Goal: Transaction & Acquisition: Book appointment/travel/reservation

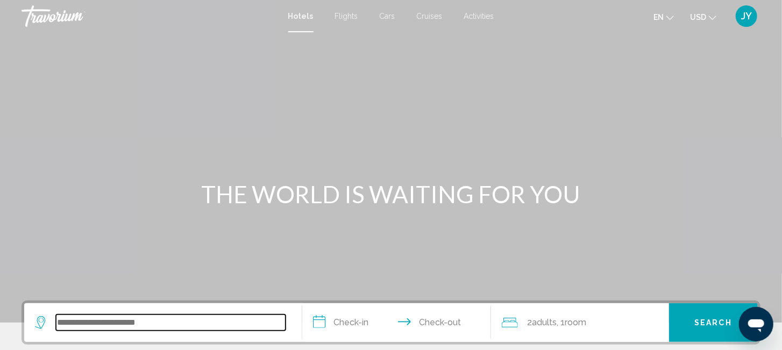
click at [76, 325] on input "Search widget" at bounding box center [171, 323] width 230 height 16
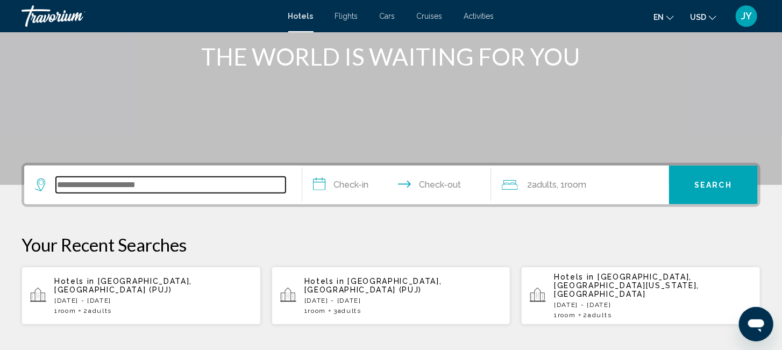
scroll to position [129, 0]
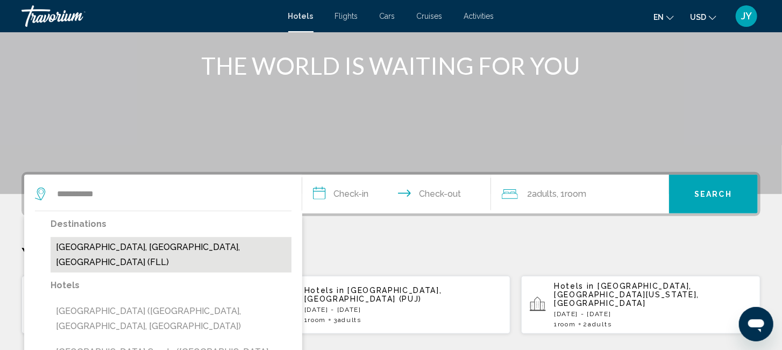
click at [151, 254] on button "[GEOGRAPHIC_DATA], [GEOGRAPHIC_DATA], [GEOGRAPHIC_DATA] (FLL)" at bounding box center [171, 254] width 241 height 35
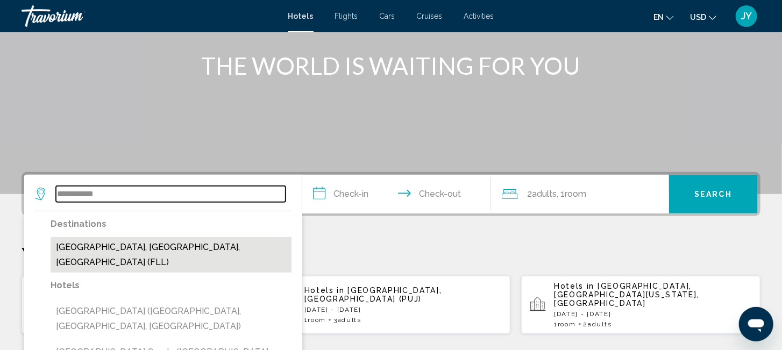
type input "**********"
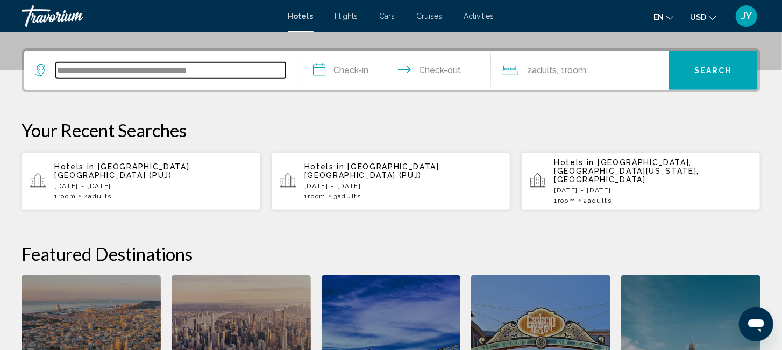
scroll to position [265, 0]
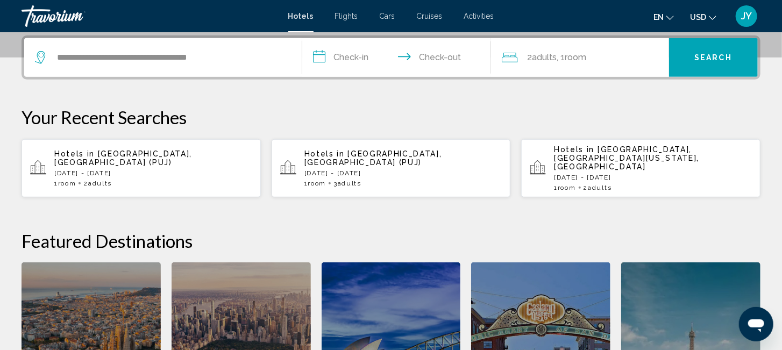
click at [355, 58] on input "**********" at bounding box center [398, 59] width 193 height 42
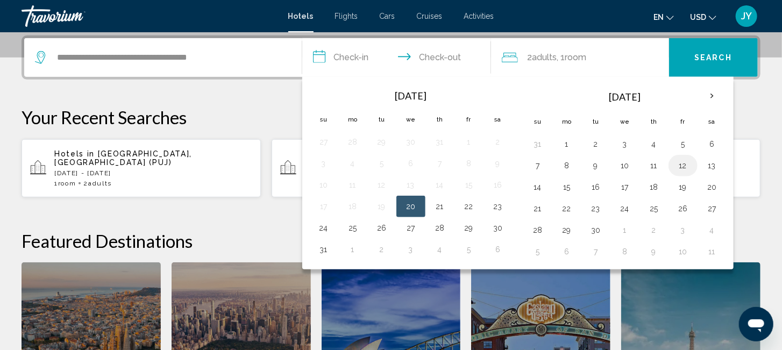
click at [679, 164] on button "12" at bounding box center [682, 165] width 17 height 15
click at [533, 184] on button "14" at bounding box center [537, 187] width 17 height 15
type input "**********"
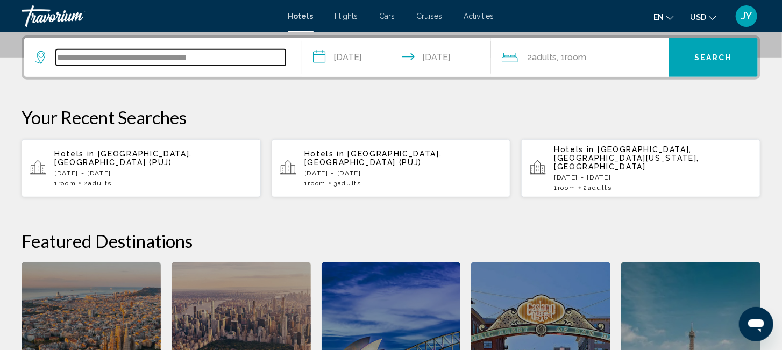
click at [210, 55] on input "**********" at bounding box center [171, 57] width 230 height 16
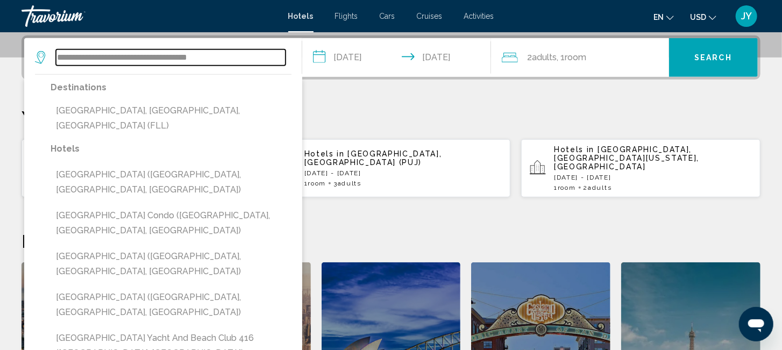
click at [228, 60] on input "**********" at bounding box center [171, 57] width 230 height 16
type input "*"
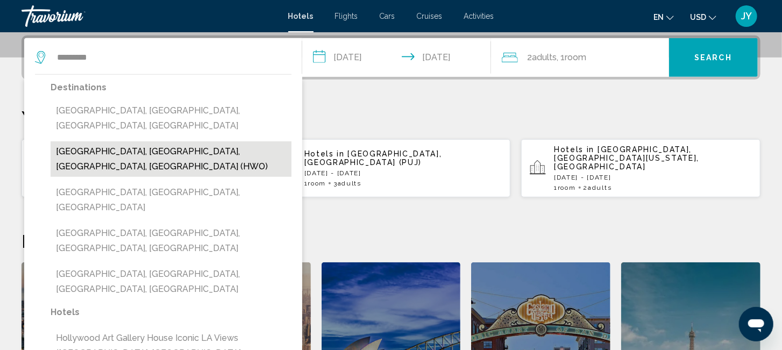
click at [101, 141] on button "[GEOGRAPHIC_DATA], [GEOGRAPHIC_DATA], [GEOGRAPHIC_DATA], [GEOGRAPHIC_DATA] (HWO)" at bounding box center [171, 158] width 241 height 35
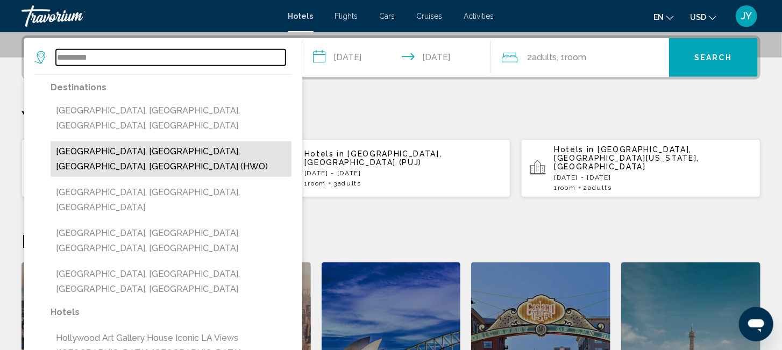
type input "**********"
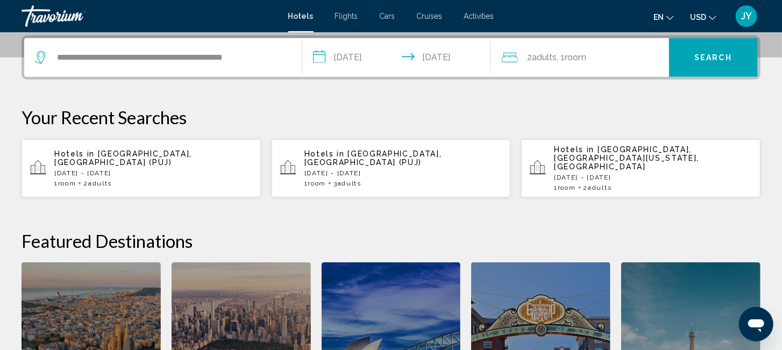
click at [715, 54] on span "Search" at bounding box center [713, 58] width 38 height 9
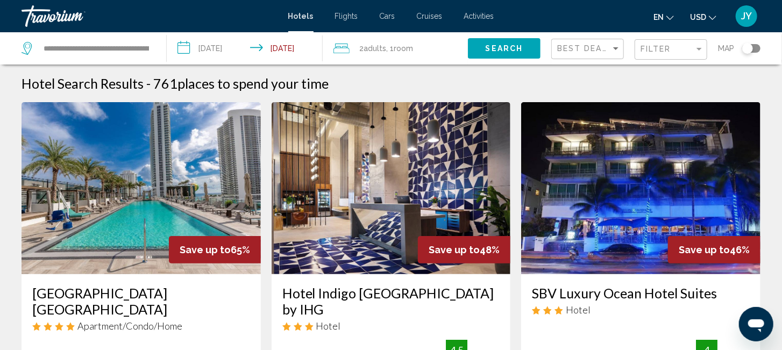
click at [697, 44] on div "Filter" at bounding box center [672, 50] width 63 height 20
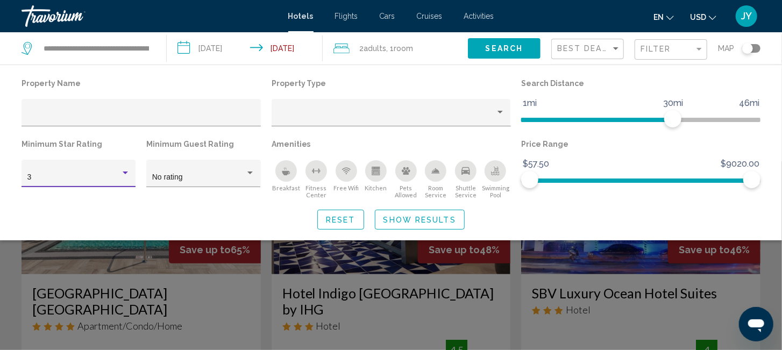
click at [82, 181] on div "3" at bounding box center [73, 177] width 93 height 9
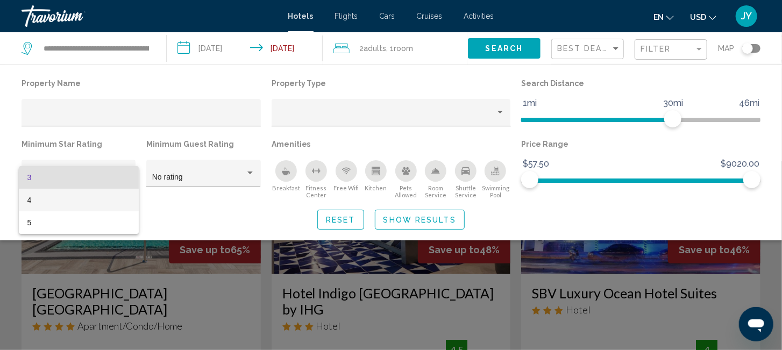
click at [77, 202] on span "4" at bounding box center [78, 200] width 103 height 23
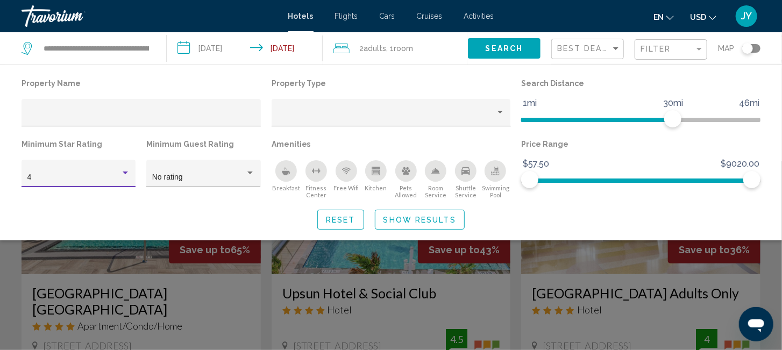
click at [432, 220] on span "Show Results" at bounding box center [419, 220] width 73 height 9
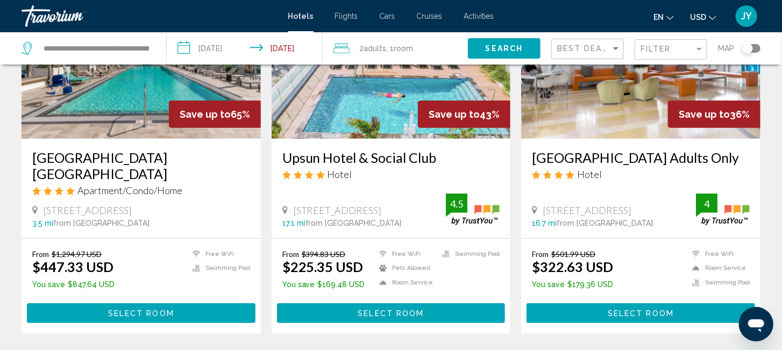
scroll to position [153, 0]
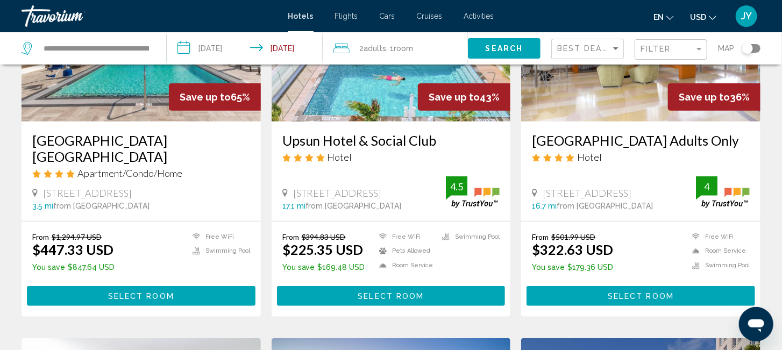
click at [163, 292] on span "Select Room" at bounding box center [141, 296] width 66 height 9
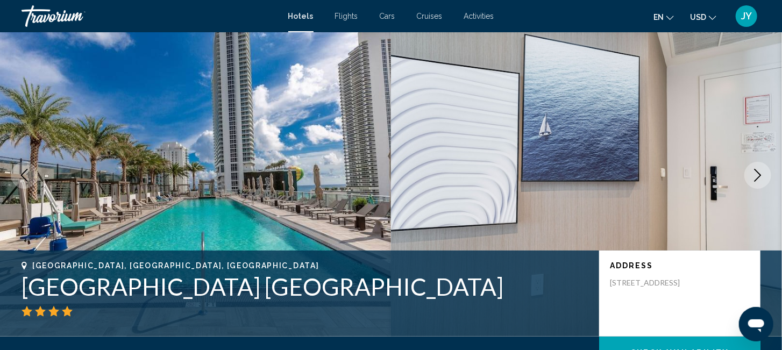
click at [755, 176] on icon "Next image" at bounding box center [757, 175] width 13 height 13
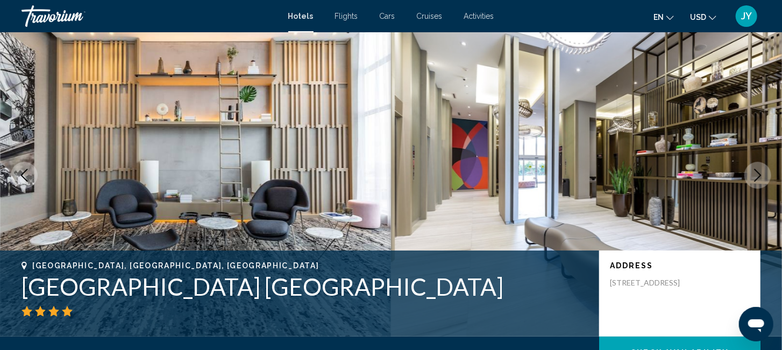
click at [755, 176] on icon "Next image" at bounding box center [757, 175] width 13 height 13
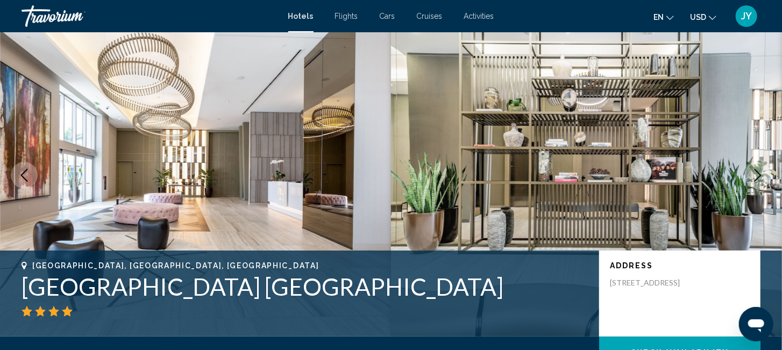
click at [755, 176] on icon "Next image" at bounding box center [757, 175] width 13 height 13
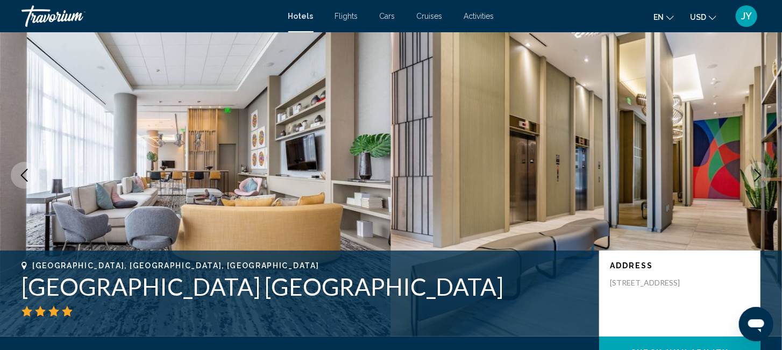
click at [755, 176] on icon "Next image" at bounding box center [757, 175] width 13 height 13
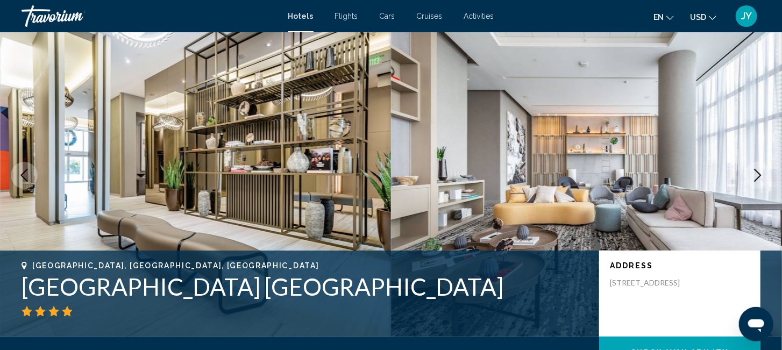
click at [755, 176] on icon "Next image" at bounding box center [757, 175] width 13 height 13
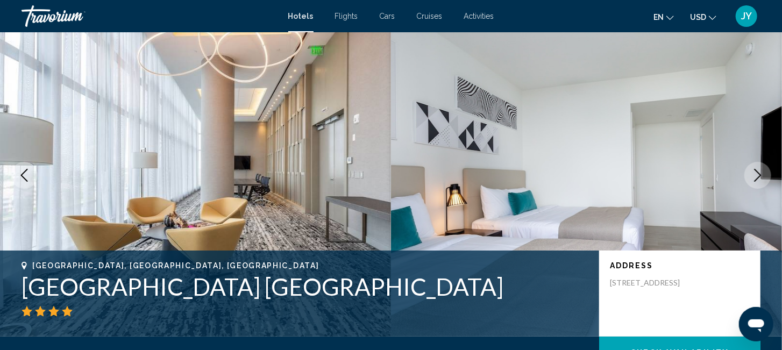
click at [755, 176] on icon "Next image" at bounding box center [757, 175] width 13 height 13
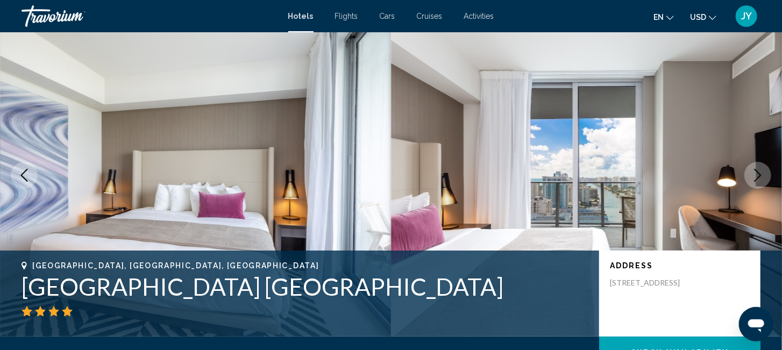
click at [755, 176] on icon "Next image" at bounding box center [757, 175] width 13 height 13
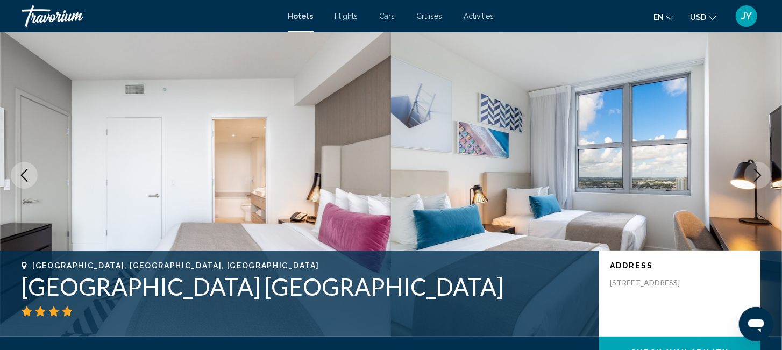
click at [755, 176] on icon "Next image" at bounding box center [757, 175] width 13 height 13
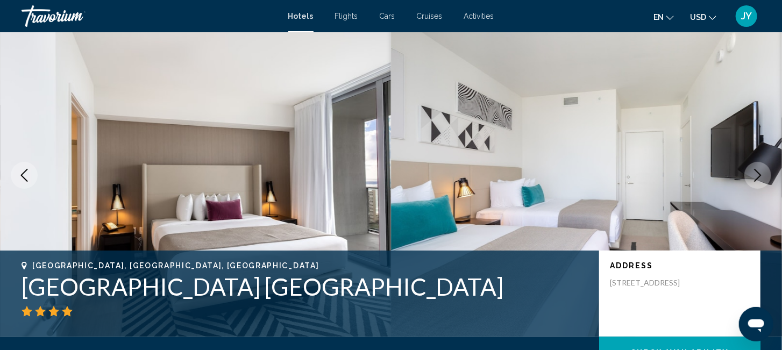
click at [755, 176] on icon "Next image" at bounding box center [757, 175] width 13 height 13
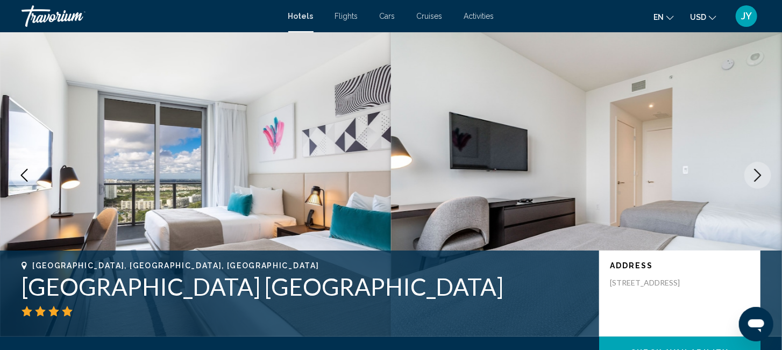
click at [755, 176] on icon "Next image" at bounding box center [757, 175] width 13 height 13
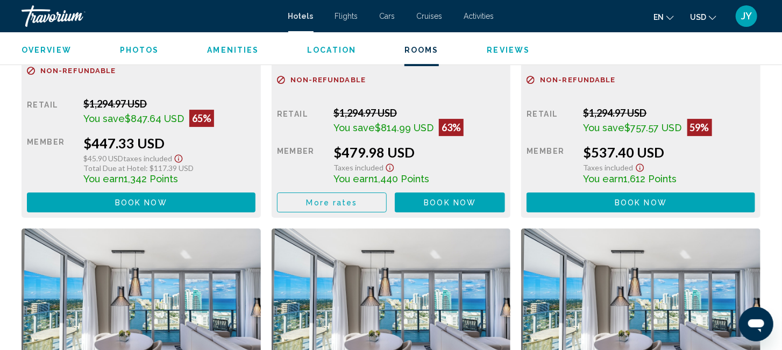
scroll to position [1591, 0]
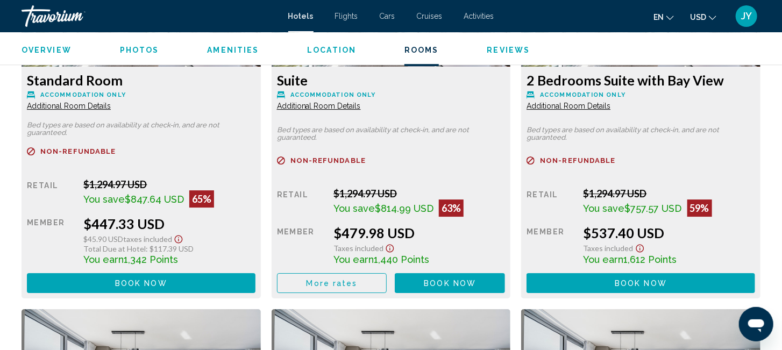
click at [321, 282] on span "More rates" at bounding box center [332, 283] width 51 height 9
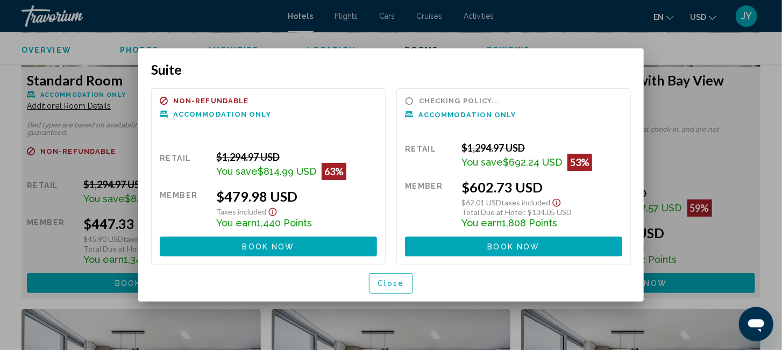
scroll to position [0, 0]
click at [402, 283] on span "Close" at bounding box center [391, 284] width 27 height 9
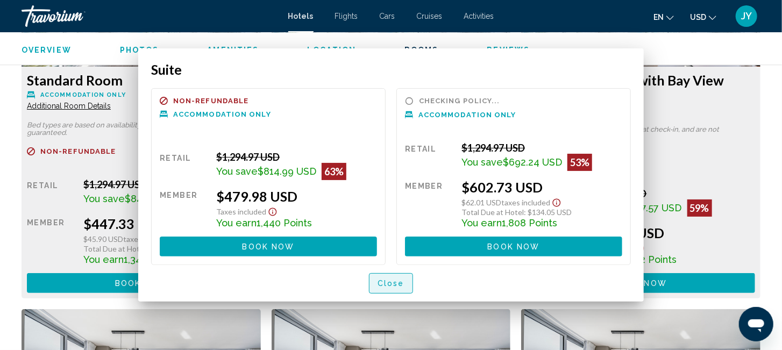
scroll to position [1591, 0]
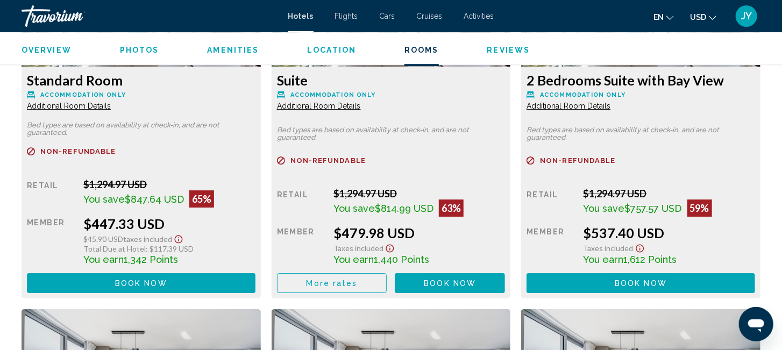
click at [167, 284] on span "Book now" at bounding box center [141, 283] width 52 height 9
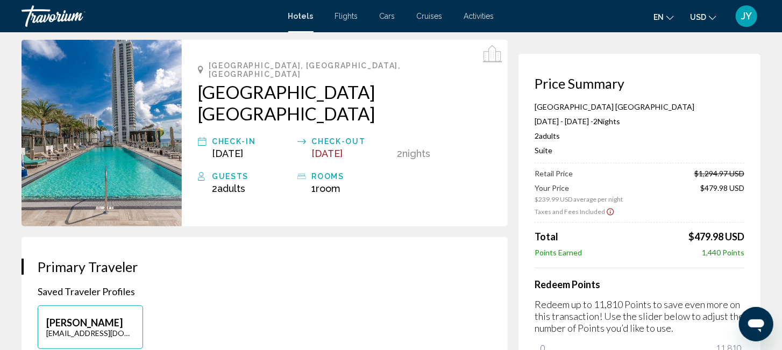
scroll to position [77, 0]
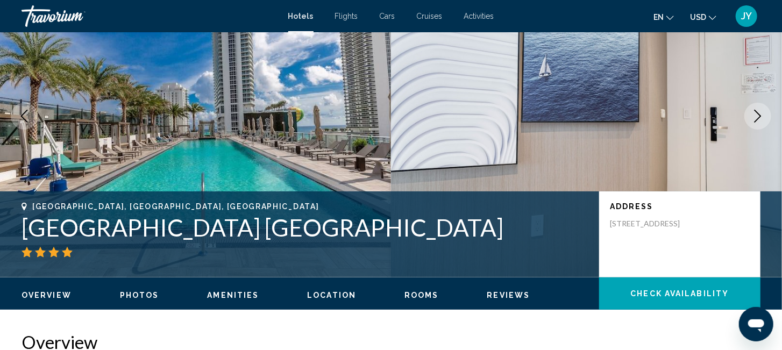
scroll to position [18, 0]
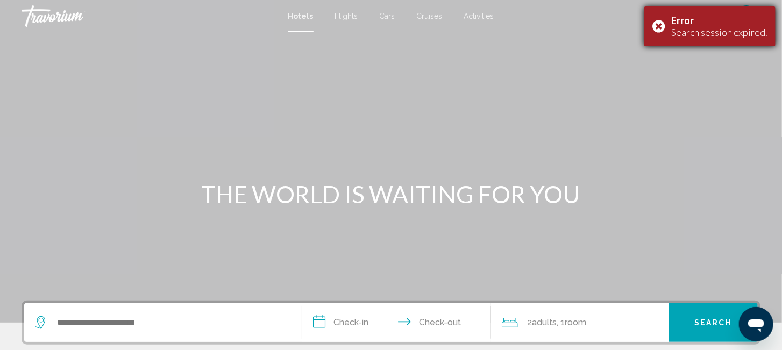
click at [660, 25] on div "Error Search session expired." at bounding box center [709, 26] width 131 height 40
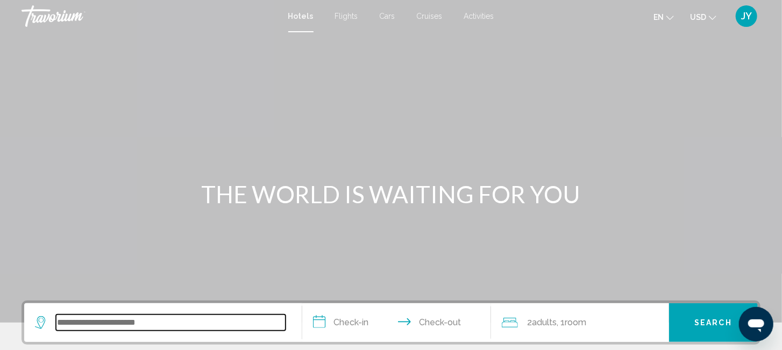
click at [116, 324] on input "Search widget" at bounding box center [171, 323] width 230 height 16
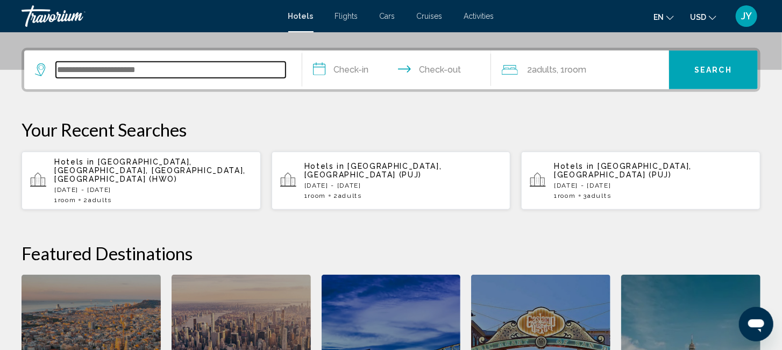
scroll to position [265, 0]
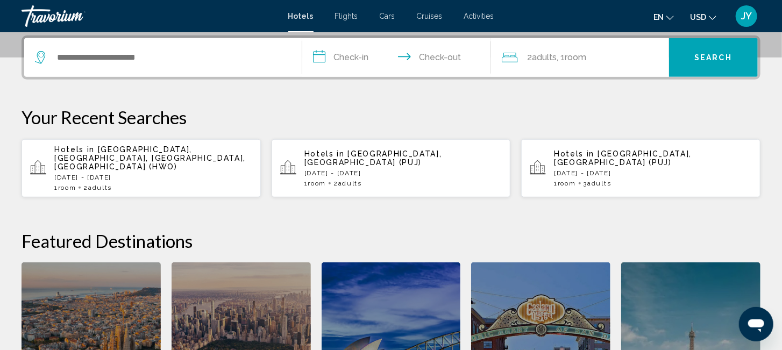
click at [70, 174] on p "[DATE] - [DATE]" at bounding box center [153, 178] width 198 height 8
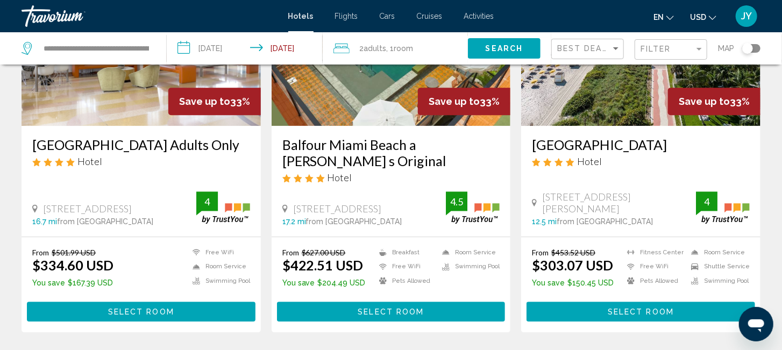
scroll to position [1428, 0]
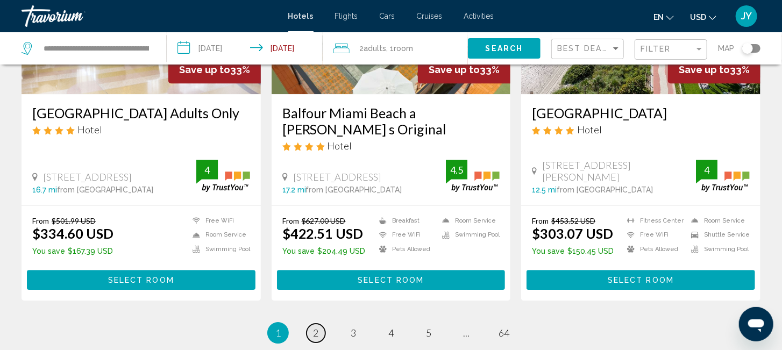
click at [312, 324] on link "page 2" at bounding box center [316, 333] width 19 height 19
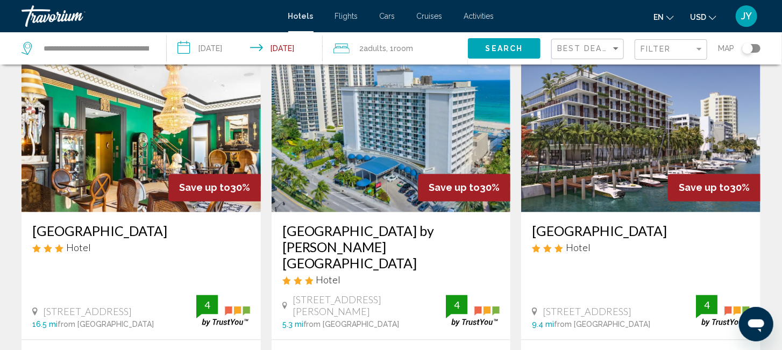
scroll to position [819, 0]
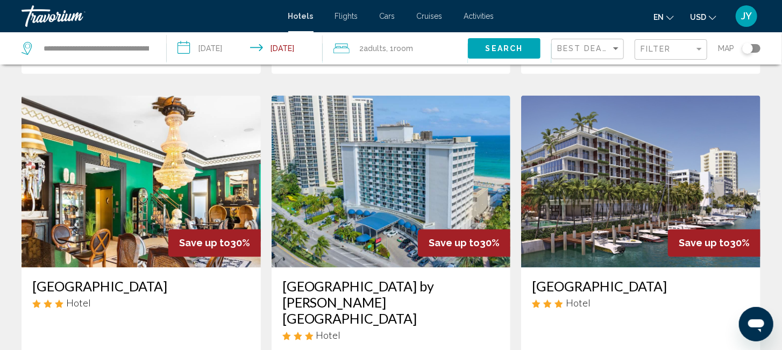
click at [671, 44] on div "Filter" at bounding box center [672, 50] width 63 height 20
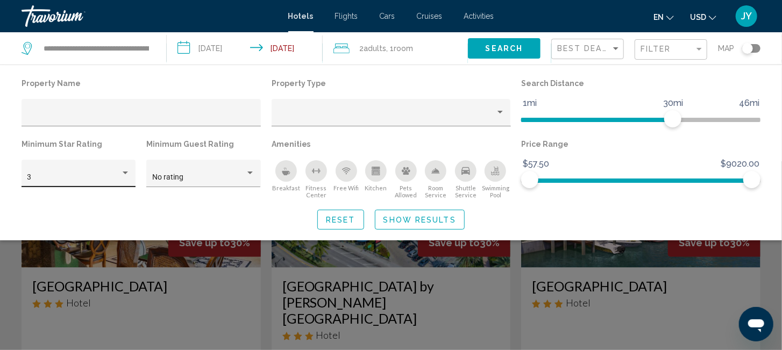
click at [80, 169] on div "3" at bounding box center [78, 177] width 103 height 22
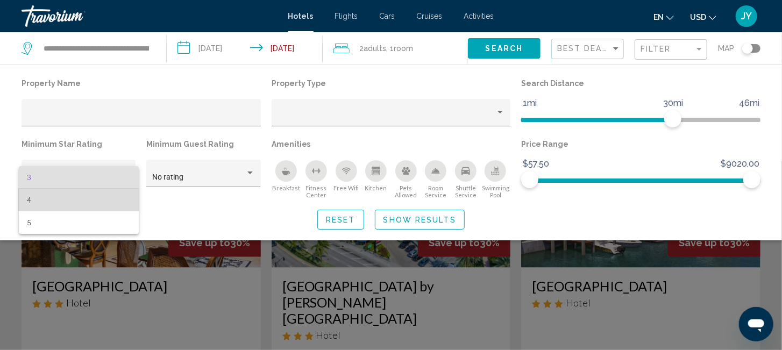
click at [65, 195] on span "4" at bounding box center [78, 200] width 103 height 23
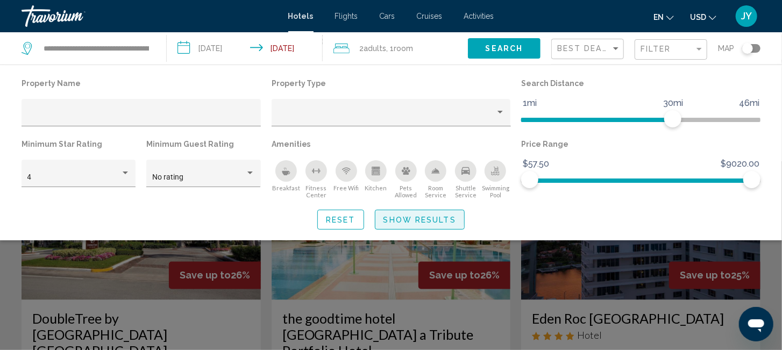
click at [412, 216] on span "Show Results" at bounding box center [419, 220] width 73 height 9
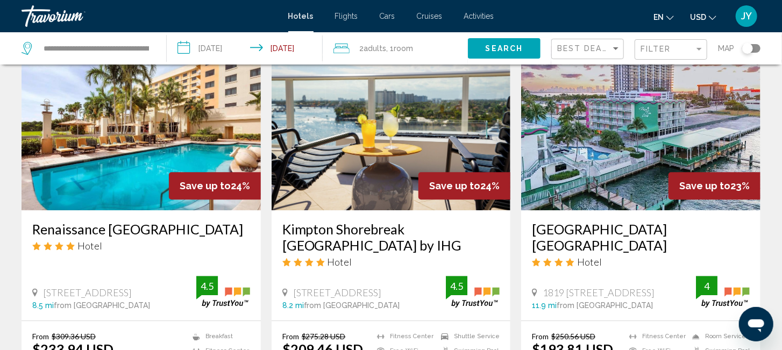
scroll to position [1335, 0]
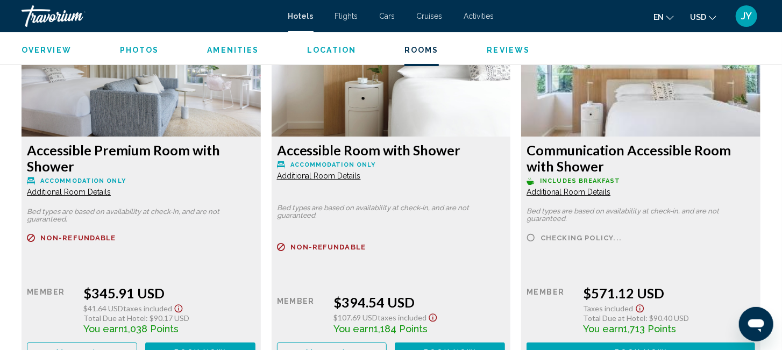
scroll to position [18, 0]
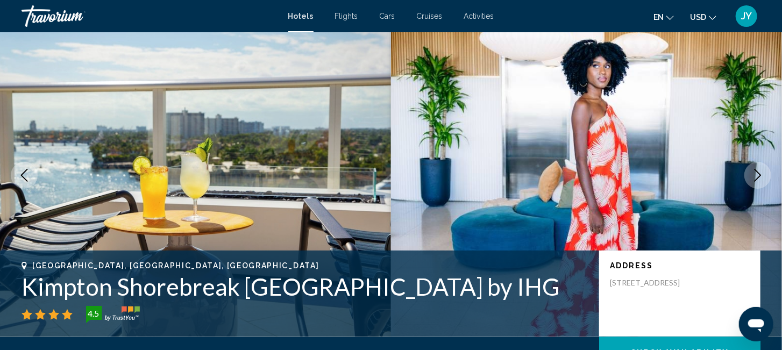
click at [755, 172] on icon "Next image" at bounding box center [757, 175] width 13 height 13
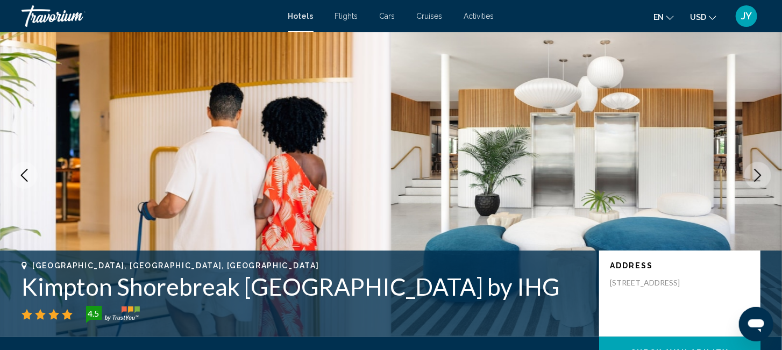
click at [755, 172] on icon "Next image" at bounding box center [757, 175] width 13 height 13
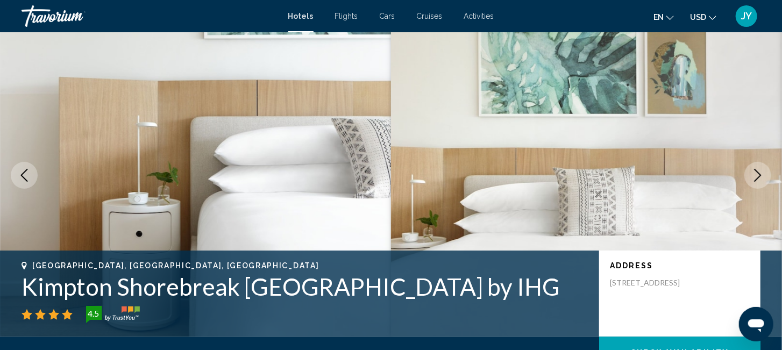
click at [755, 172] on icon "Next image" at bounding box center [757, 175] width 13 height 13
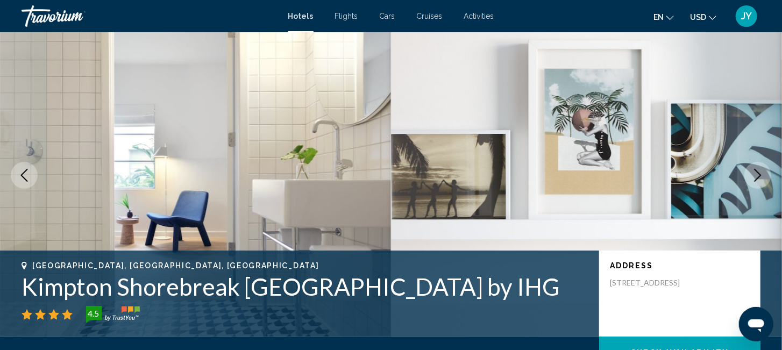
click at [755, 172] on icon "Next image" at bounding box center [757, 175] width 13 height 13
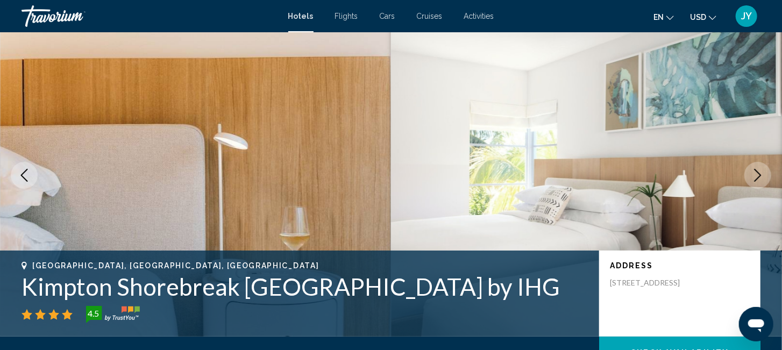
click at [755, 172] on icon "Next image" at bounding box center [757, 175] width 13 height 13
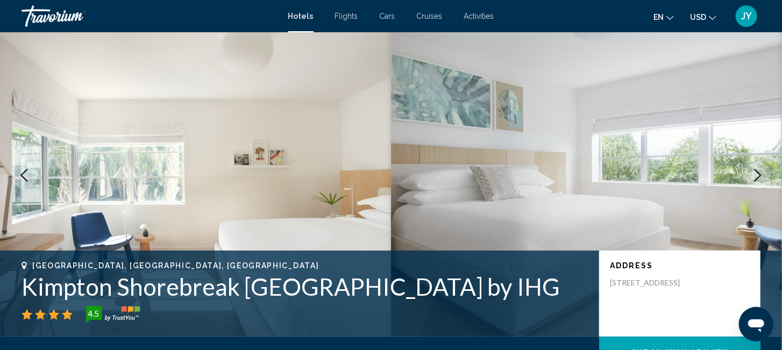
click at [755, 172] on icon "Next image" at bounding box center [757, 175] width 13 height 13
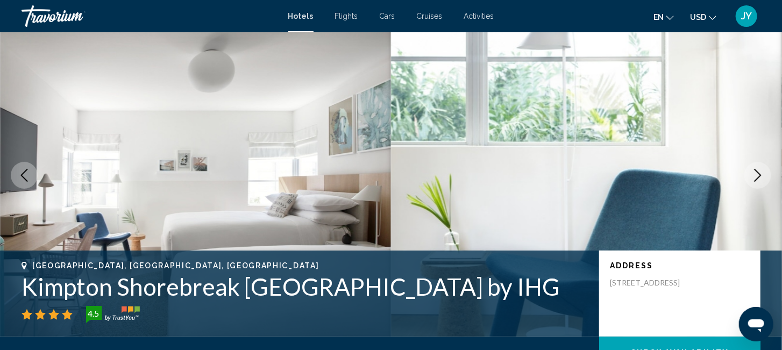
click at [755, 172] on icon "Next image" at bounding box center [757, 175] width 13 height 13
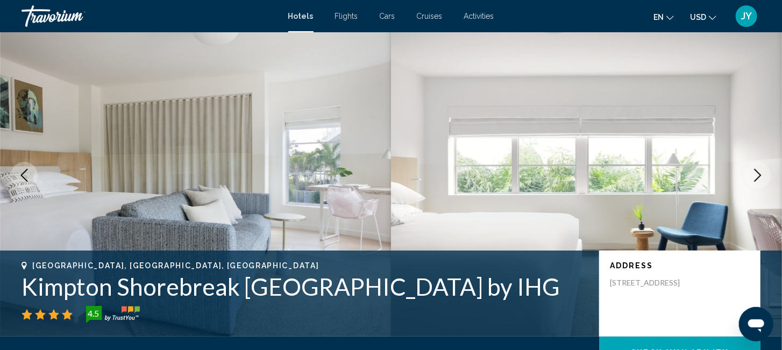
click at [755, 172] on icon "Next image" at bounding box center [757, 175] width 13 height 13
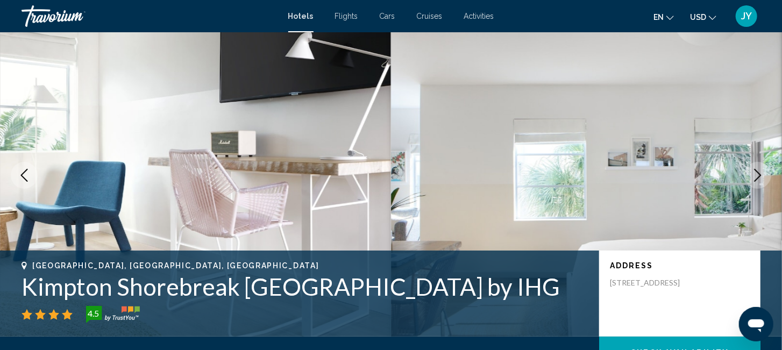
click at [755, 172] on icon "Next image" at bounding box center [757, 175] width 13 height 13
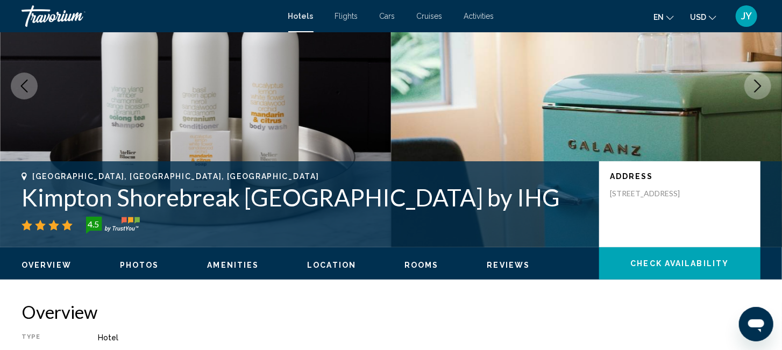
scroll to position [0, 0]
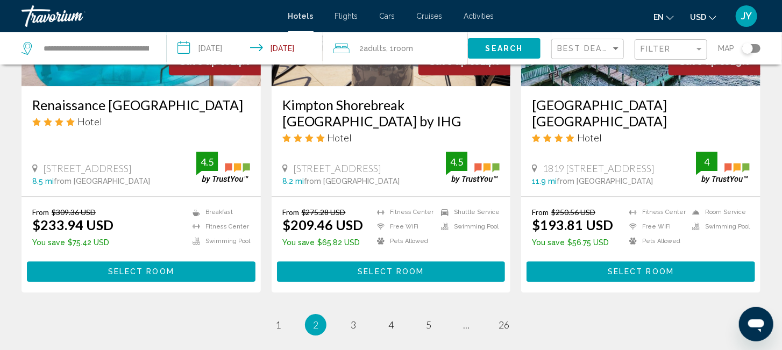
scroll to position [1447, 0]
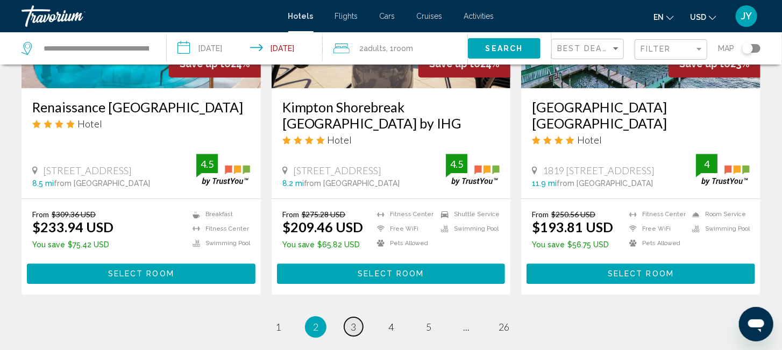
click at [348, 317] on link "page 3" at bounding box center [353, 326] width 19 height 19
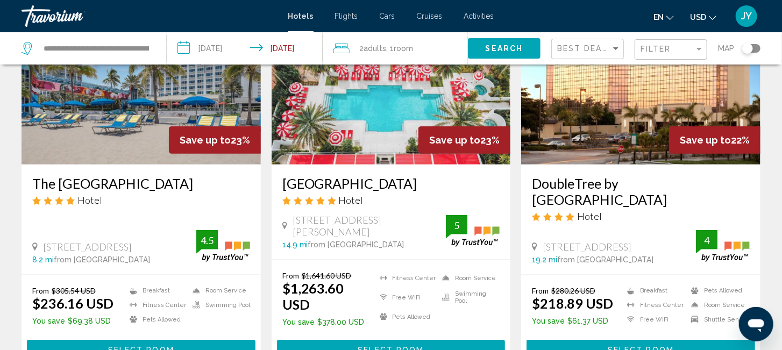
scroll to position [136, 0]
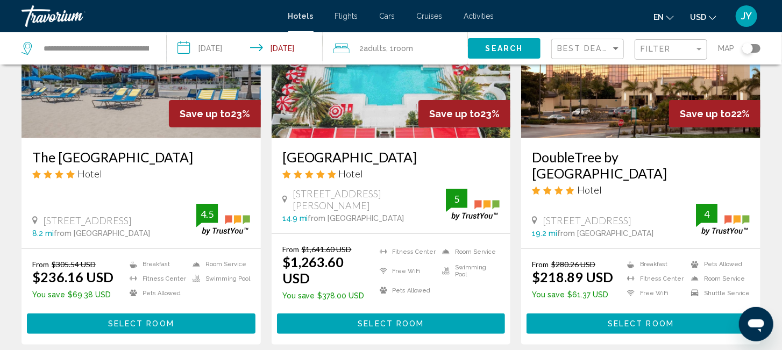
click at [140, 314] on button "Select Room" at bounding box center [141, 324] width 229 height 20
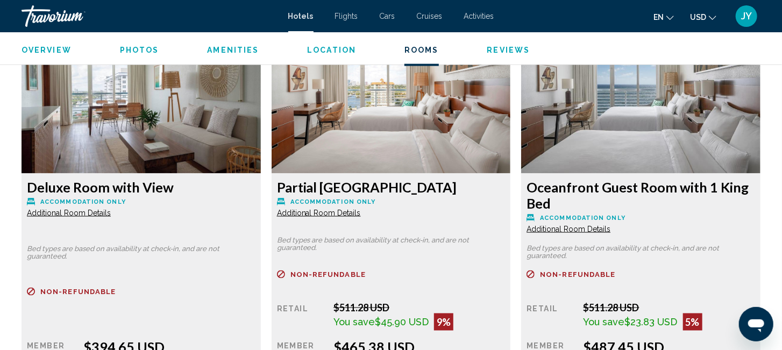
scroll to position [4580, 0]
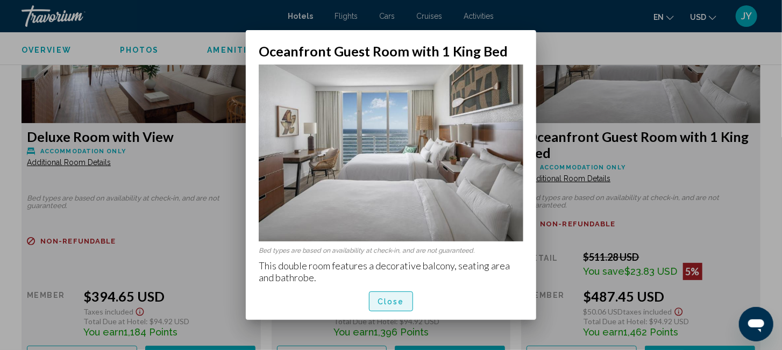
click at [392, 298] on span "Close" at bounding box center [391, 301] width 27 height 9
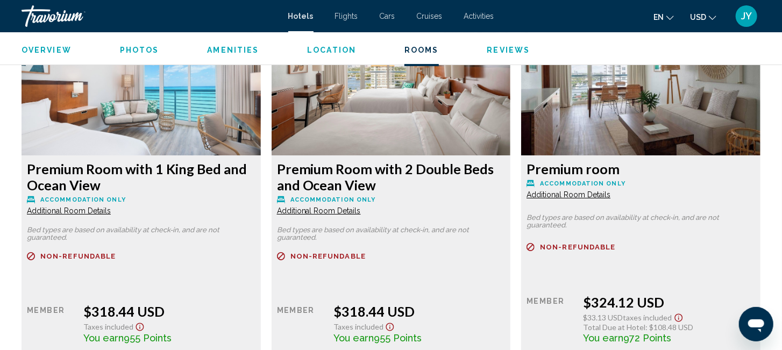
scroll to position [3819, 0]
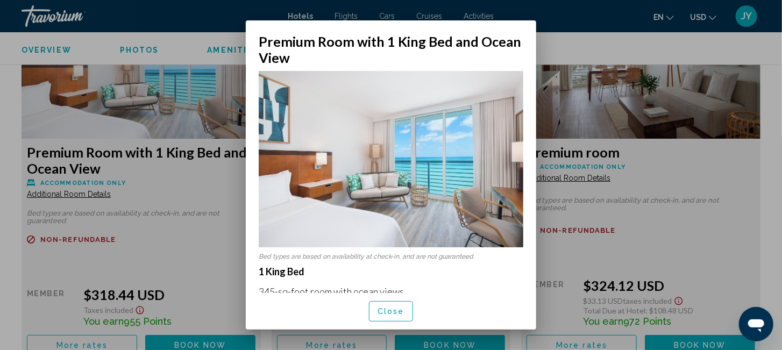
scroll to position [0, 0]
click at [60, 195] on div at bounding box center [391, 175] width 782 height 350
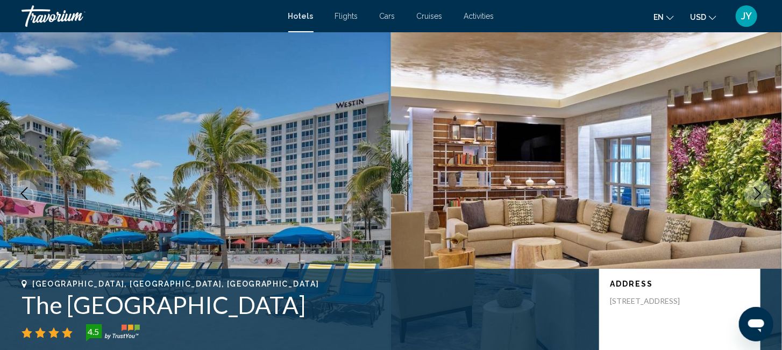
scroll to position [3819, 0]
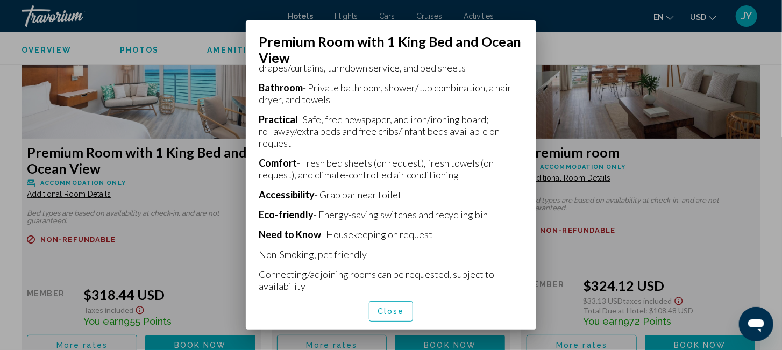
scroll to position [340, 0]
click at [385, 311] on span "Close" at bounding box center [391, 312] width 27 height 9
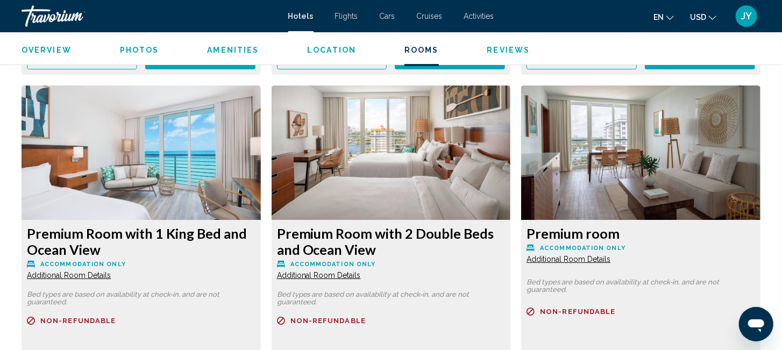
scroll to position [3762, 0]
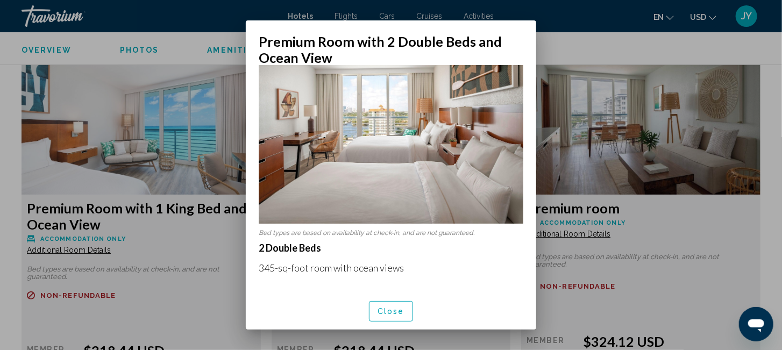
scroll to position [0, 0]
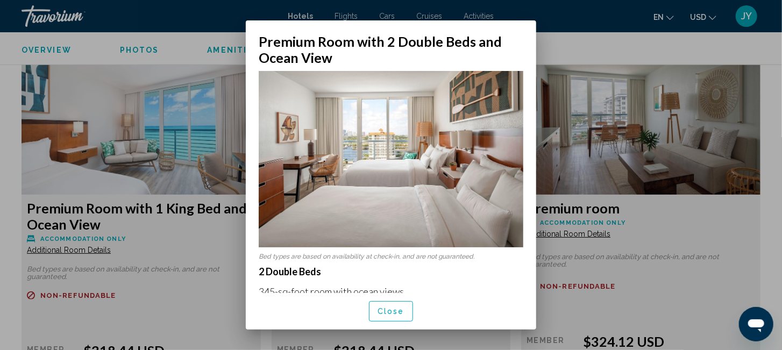
click at [391, 312] on span "Close" at bounding box center [391, 312] width 27 height 9
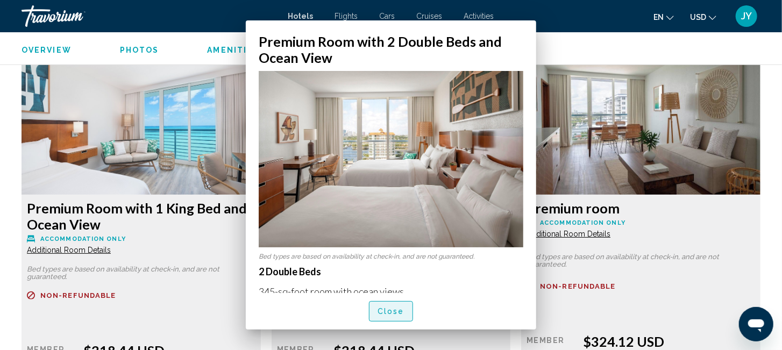
scroll to position [3762, 0]
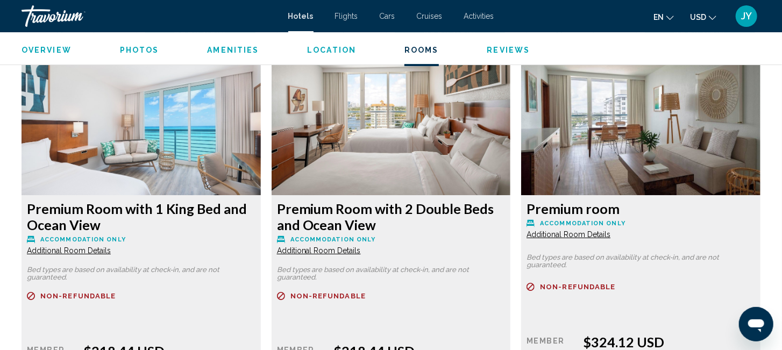
click at [502, 50] on span "Reviews" at bounding box center [508, 50] width 43 height 9
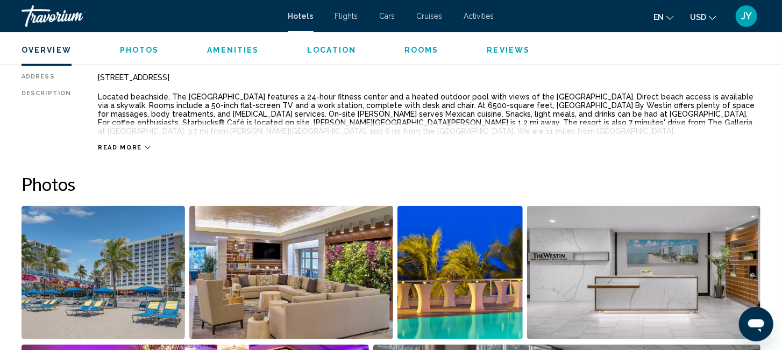
scroll to position [410, 0]
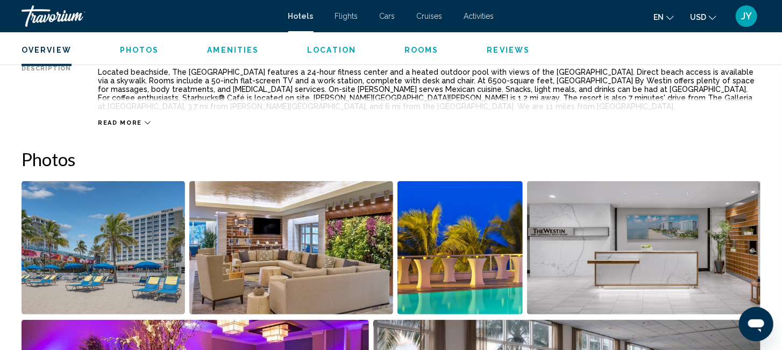
click at [145, 121] on icon "Main content" at bounding box center [148, 123] width 6 height 6
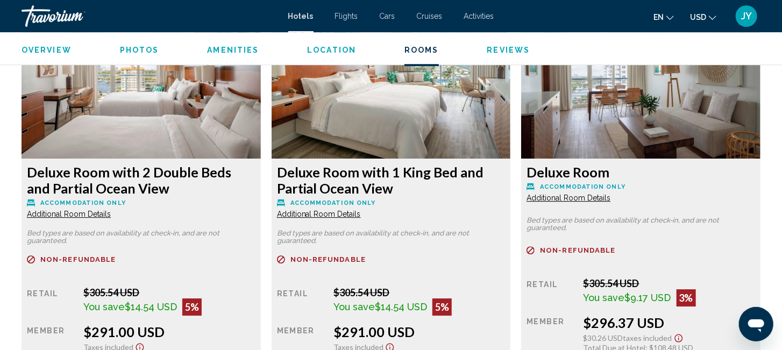
scroll to position [3465, 0]
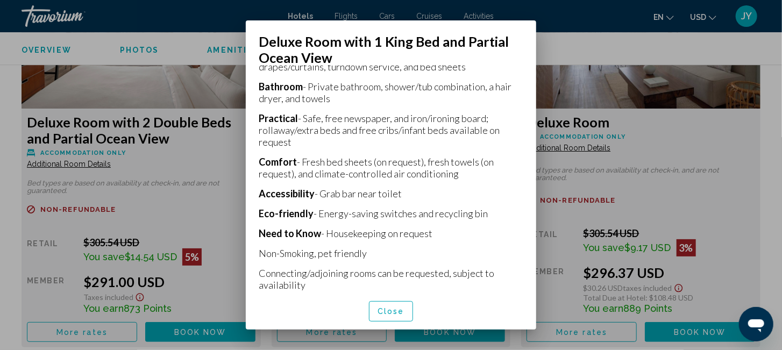
scroll to position [0, 0]
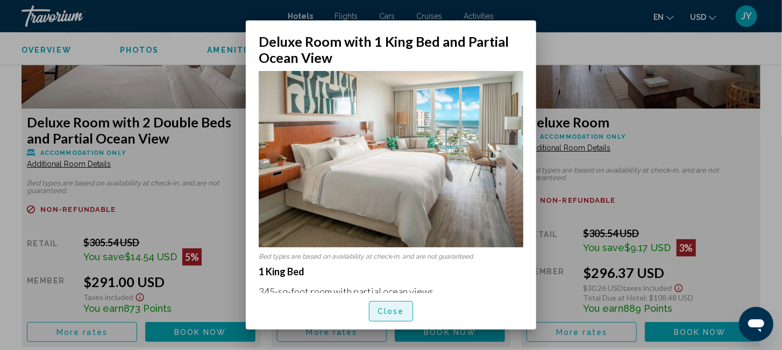
click at [396, 311] on span "Close" at bounding box center [391, 312] width 27 height 9
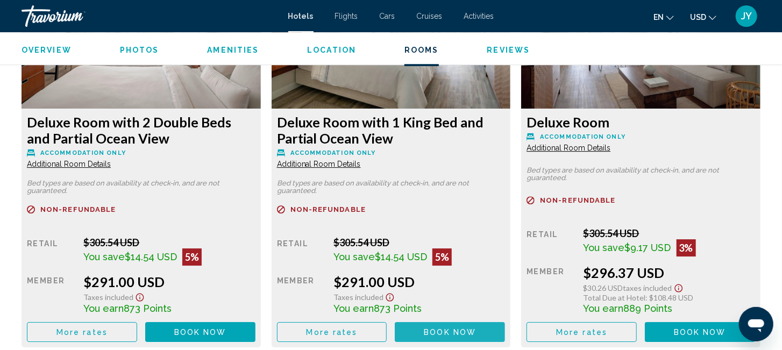
click at [439, 334] on span "Book now" at bounding box center [450, 332] width 52 height 9
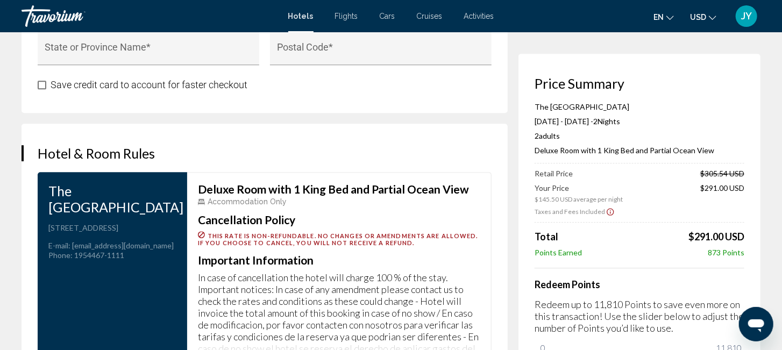
scroll to position [1562, 0]
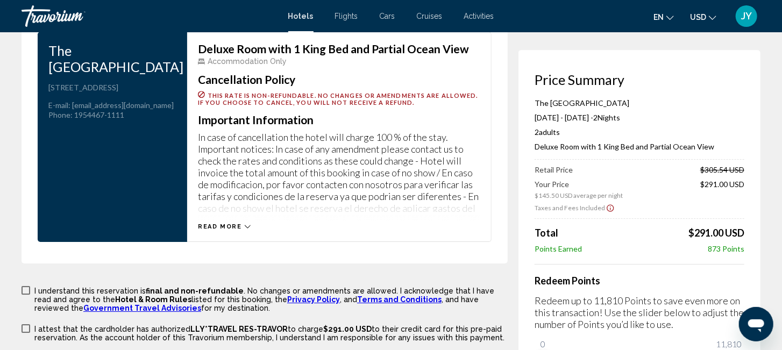
click at [245, 230] on icon "Main content" at bounding box center [248, 227] width 6 height 6
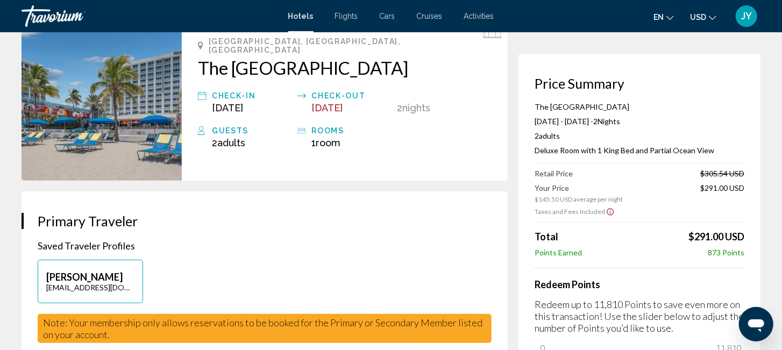
scroll to position [0, 0]
